Goal: Information Seeking & Learning: Learn about a topic

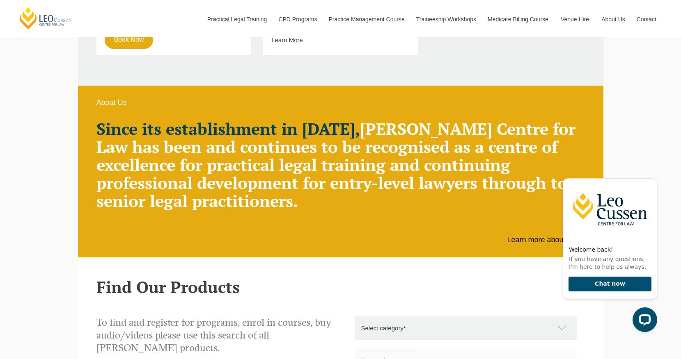
scroll to position [542, 0]
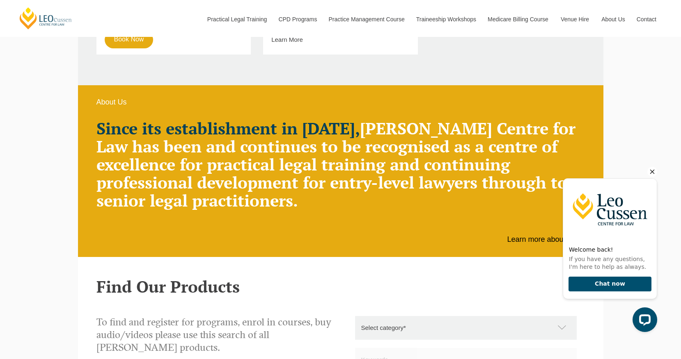
click at [649, 173] on icon "Hide greeting" at bounding box center [652, 172] width 10 height 10
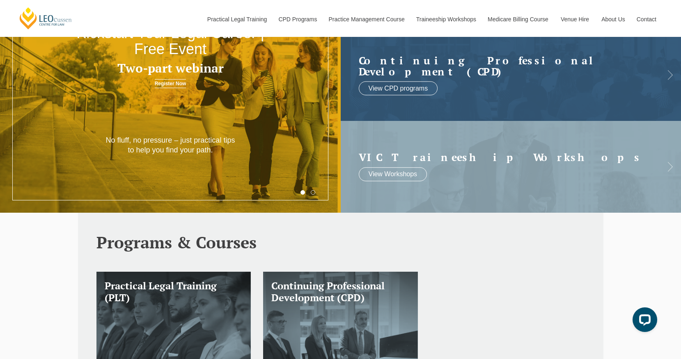
scroll to position [0, 0]
